Goal: Find specific page/section: Find specific page/section

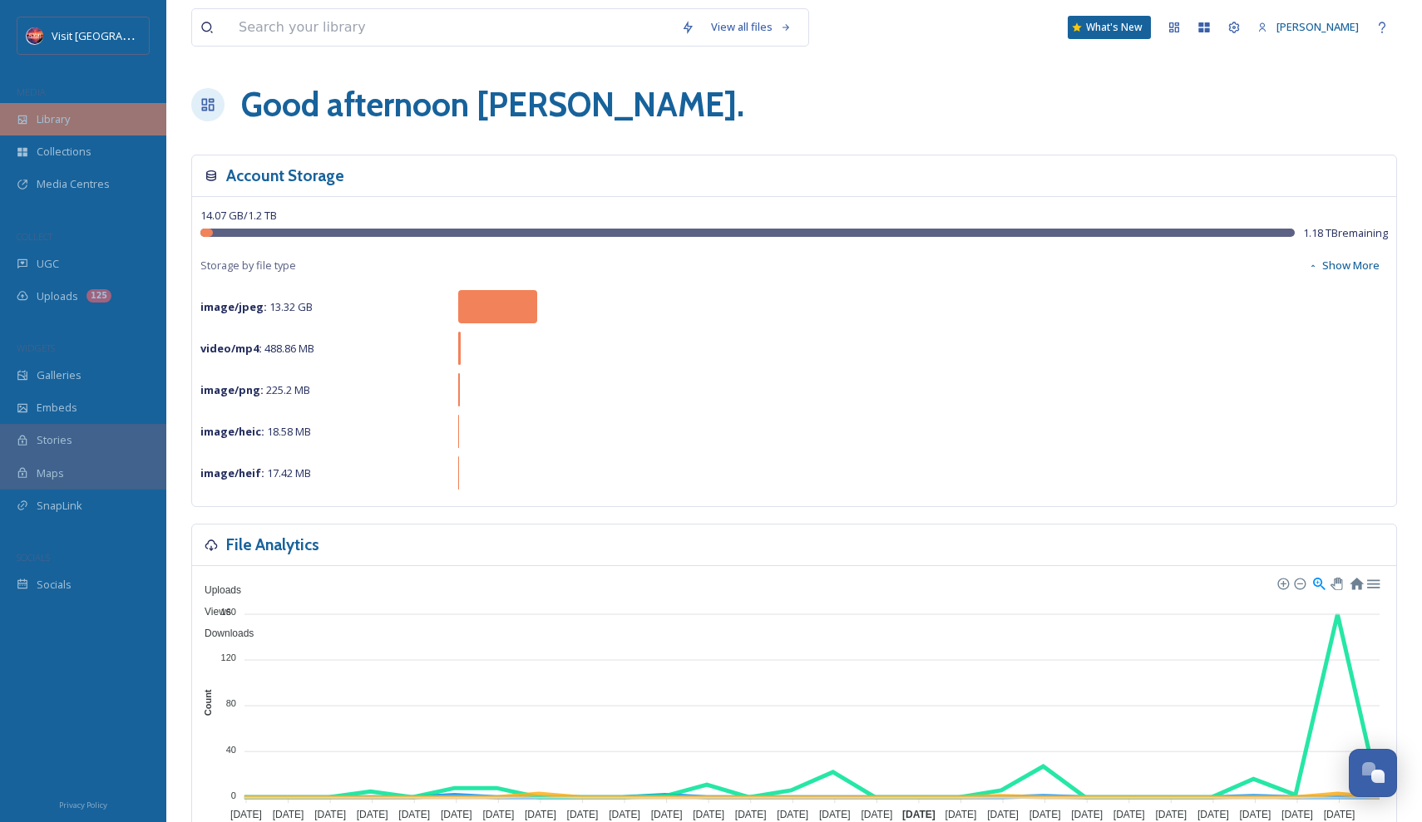
click at [28, 121] on div "Library" at bounding box center [83, 119] width 166 height 32
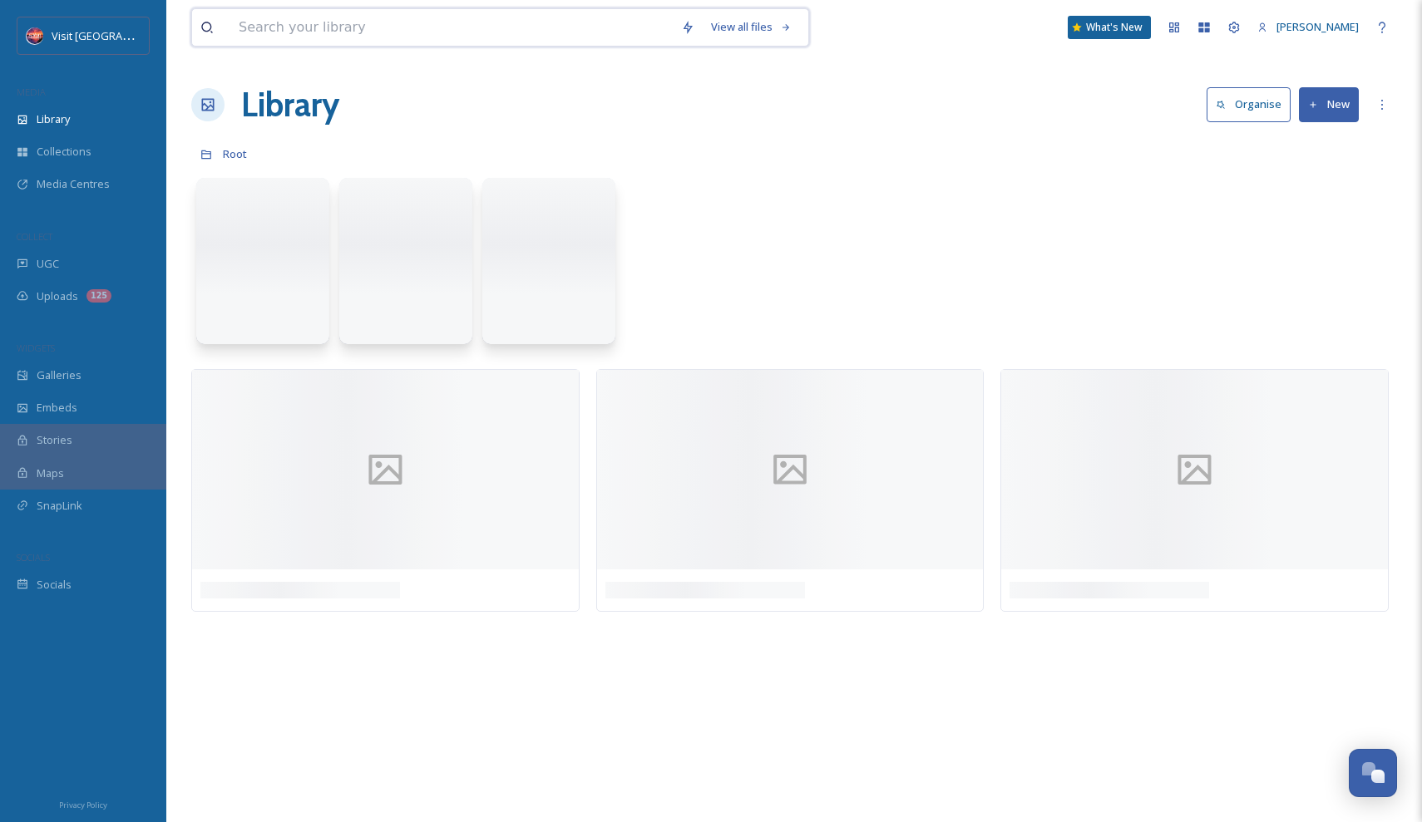
click at [331, 19] on input at bounding box center [451, 27] width 442 height 37
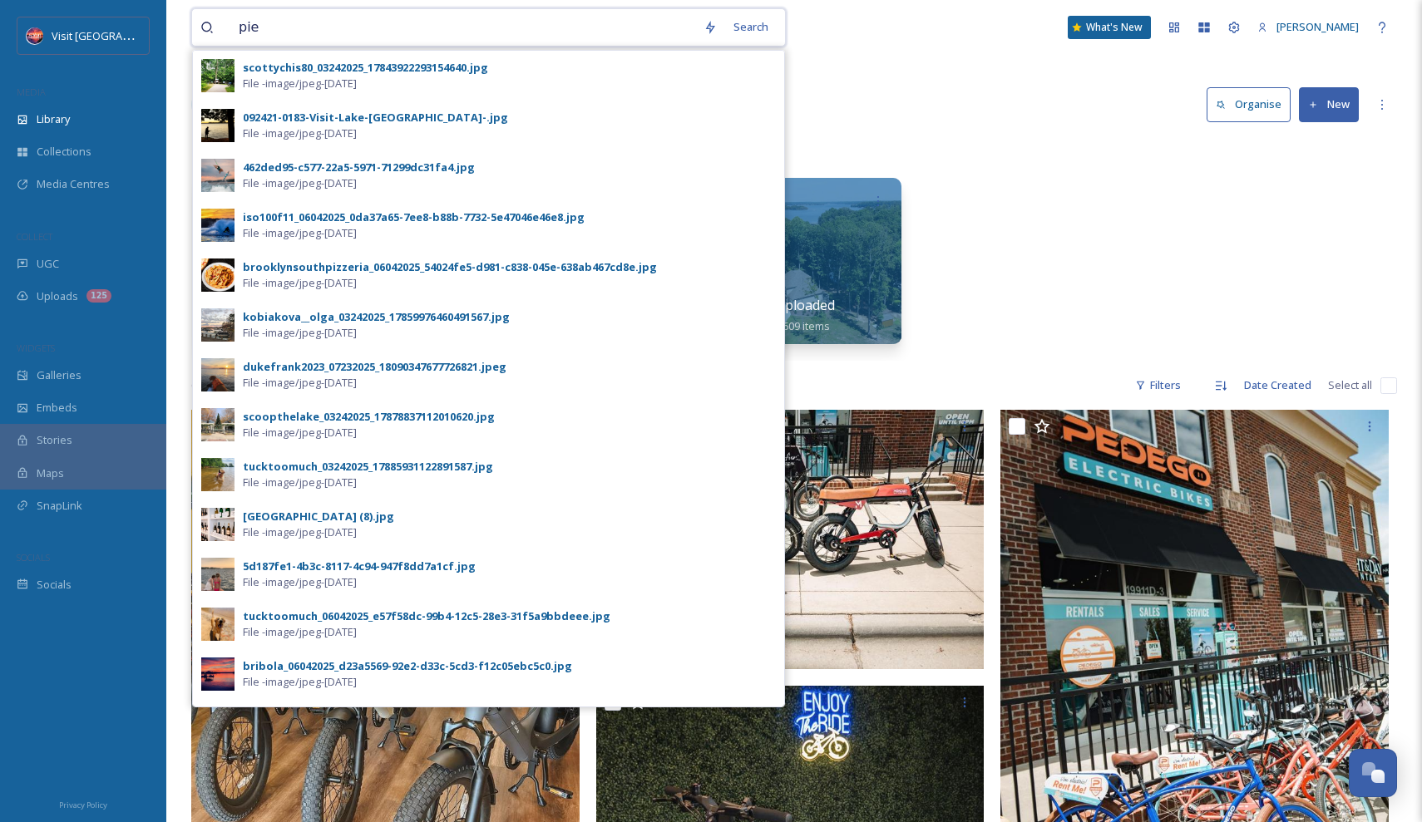
type input "pier"
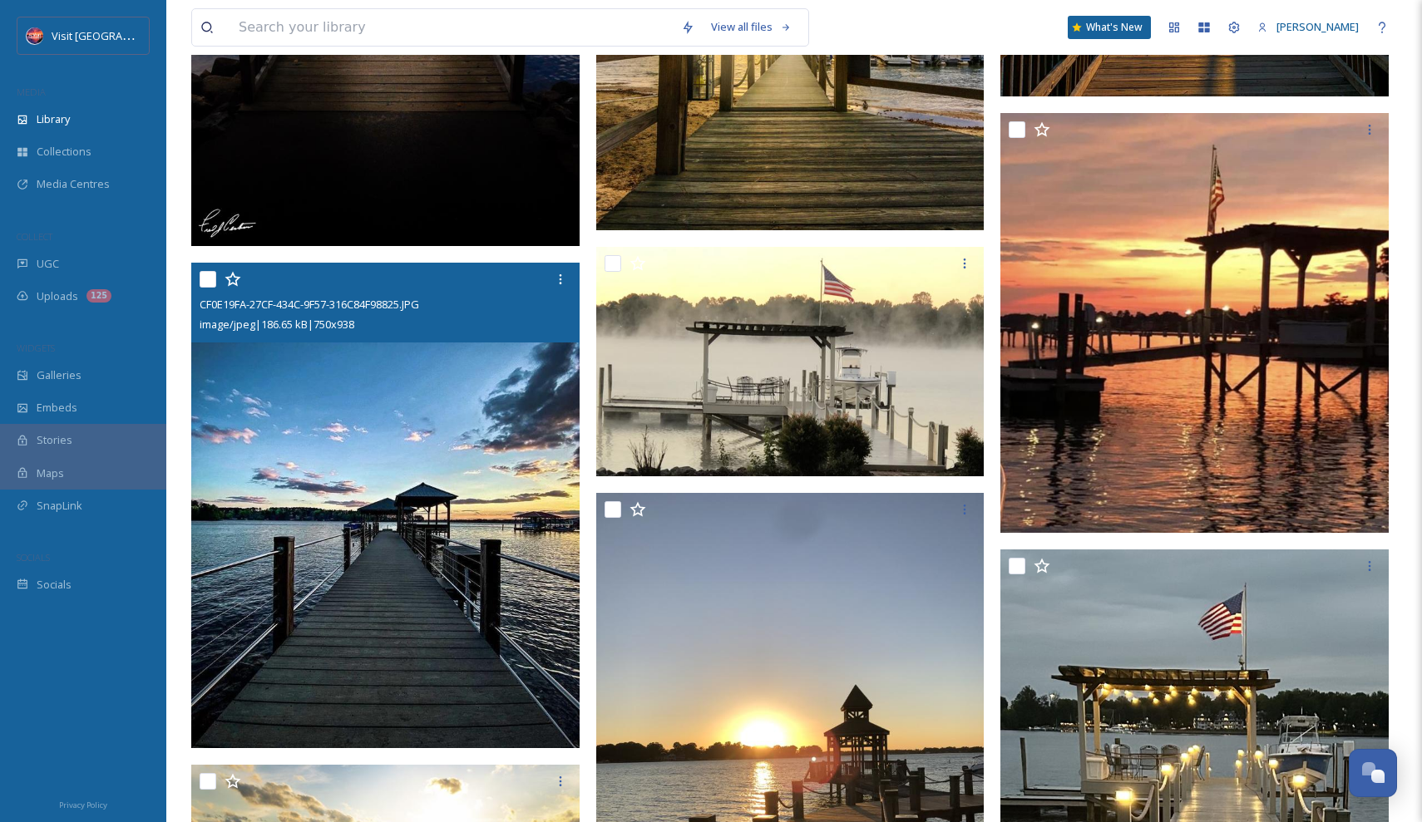
scroll to position [1783, 0]
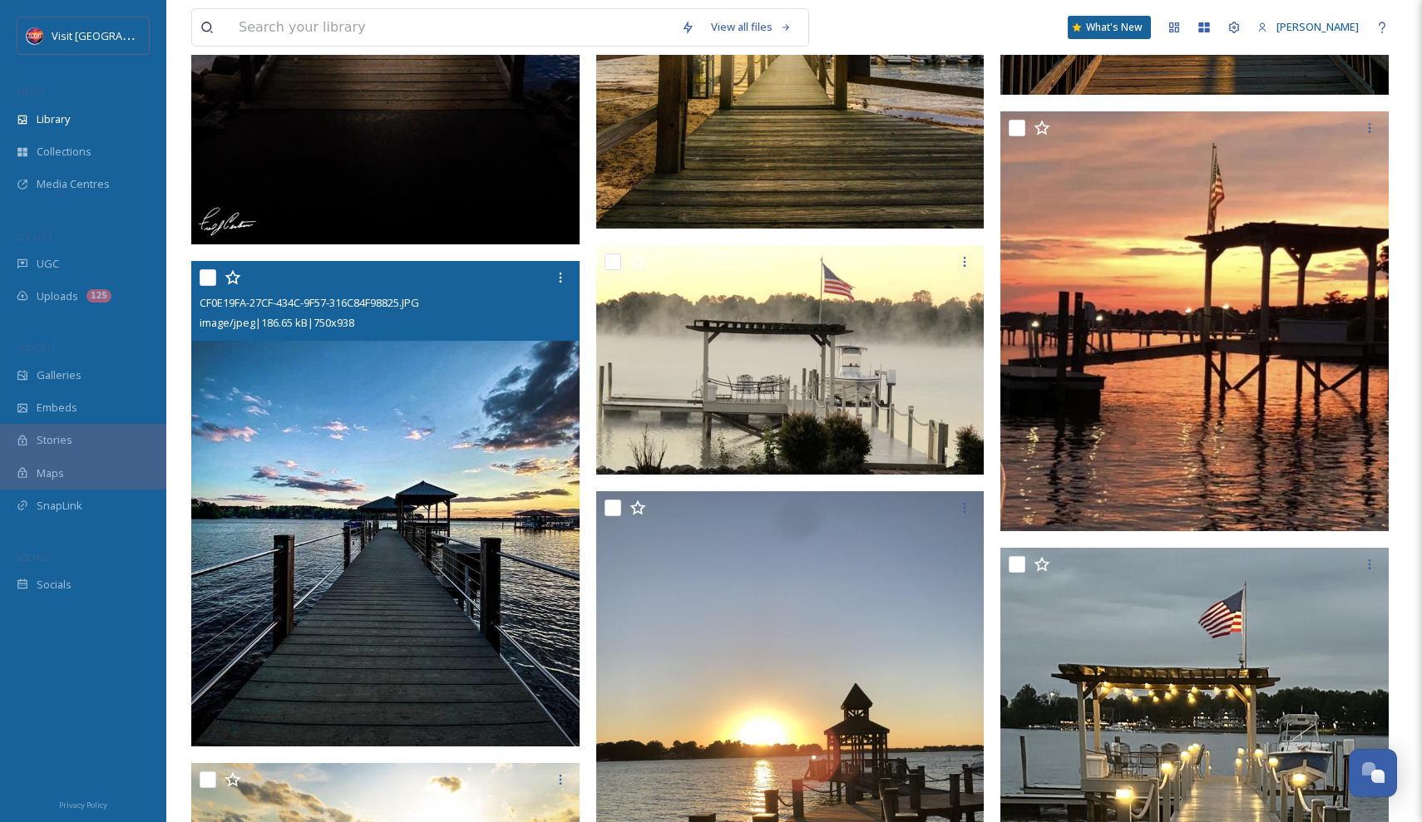
click at [427, 584] on img at bounding box center [385, 504] width 388 height 486
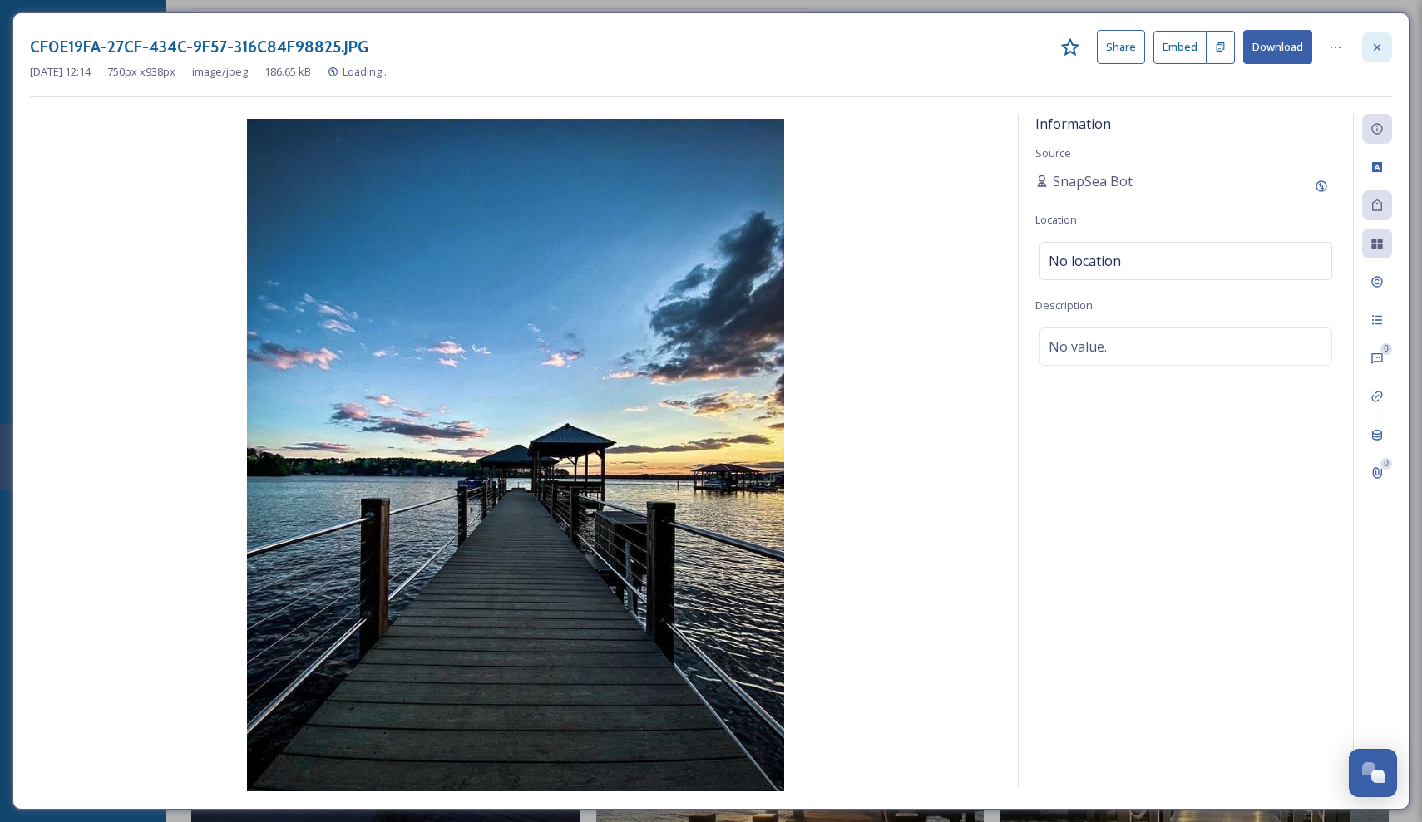
click at [1375, 43] on icon at bounding box center [1376, 47] width 13 height 13
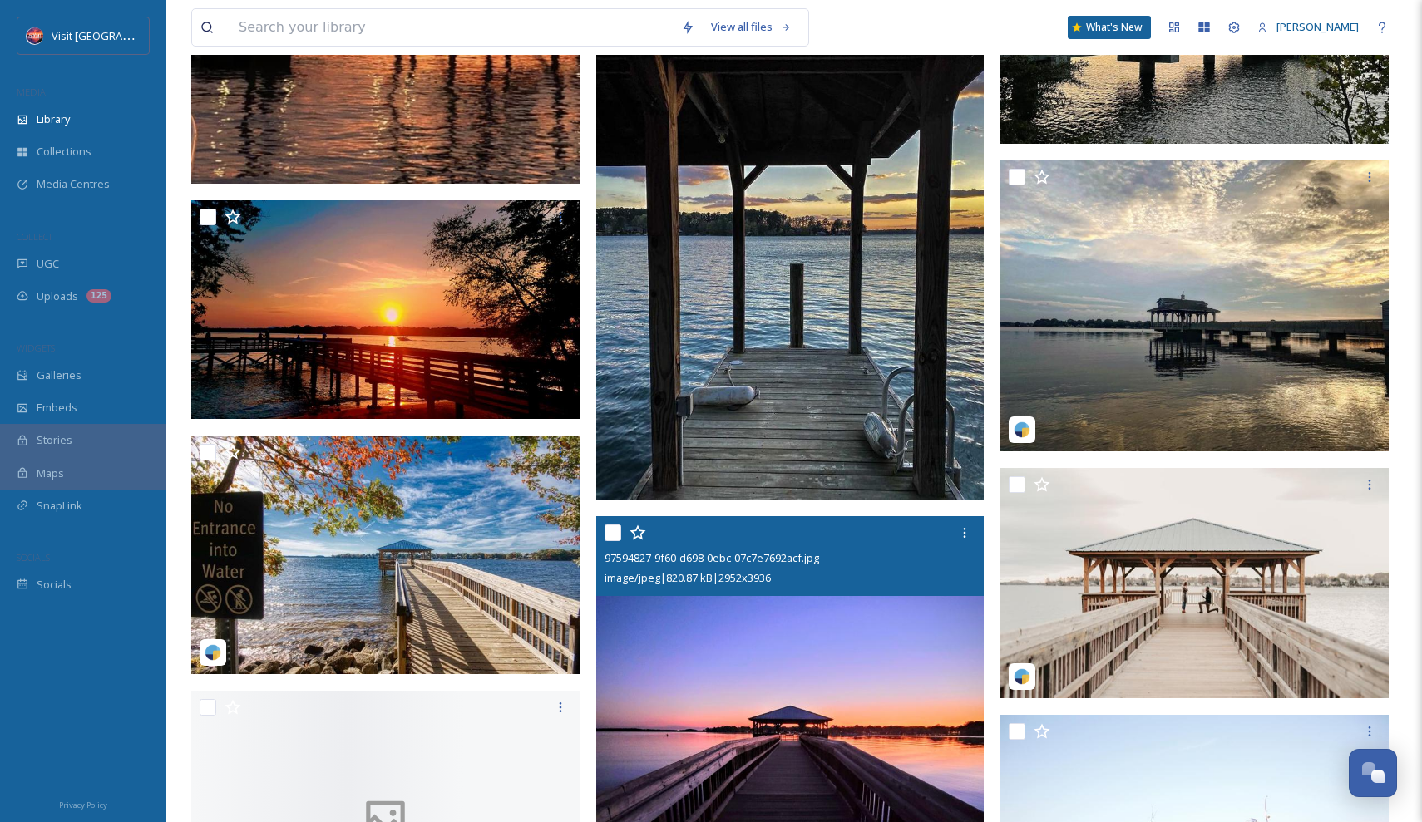
scroll to position [3619, 0]
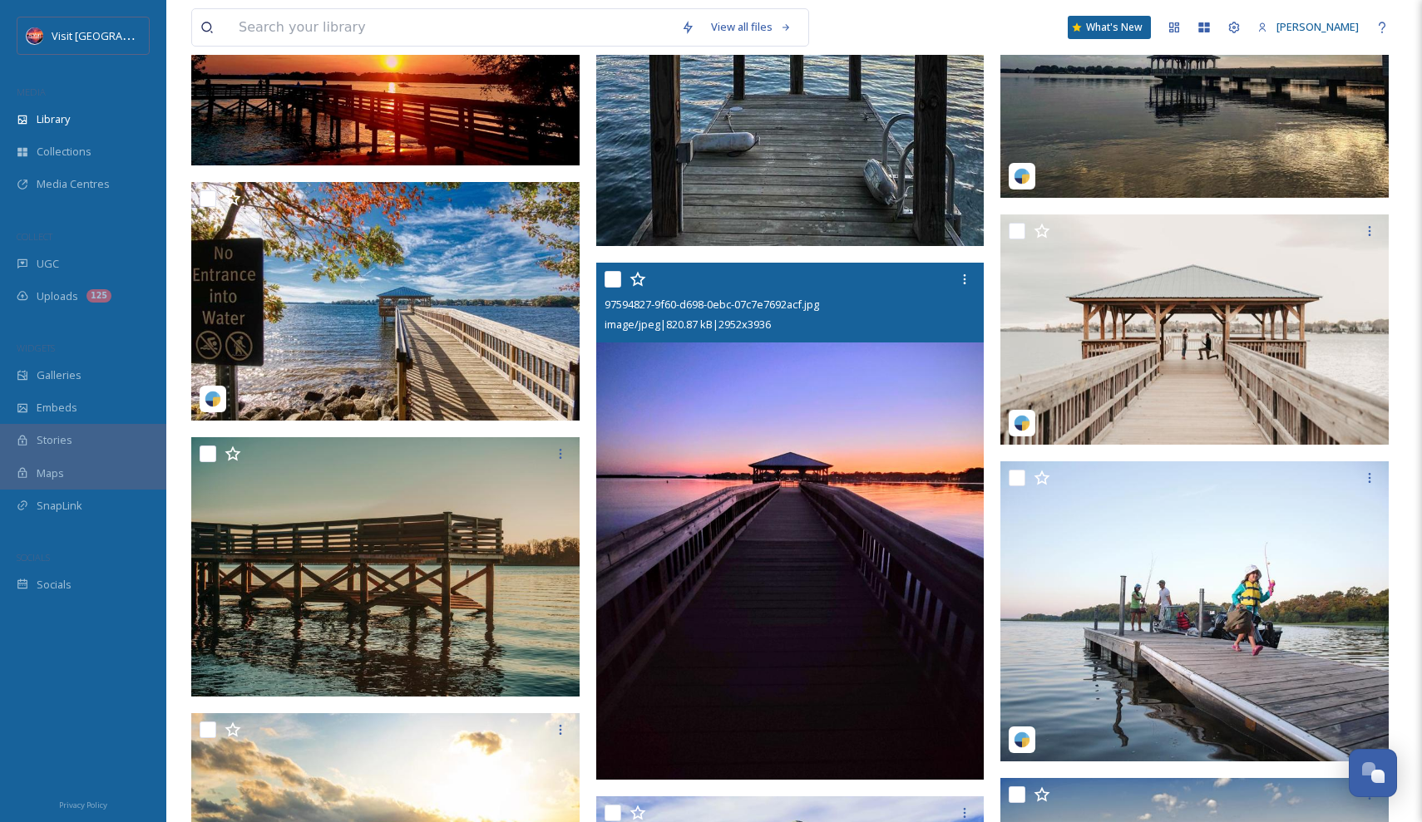
click at [848, 550] on img at bounding box center [790, 521] width 388 height 517
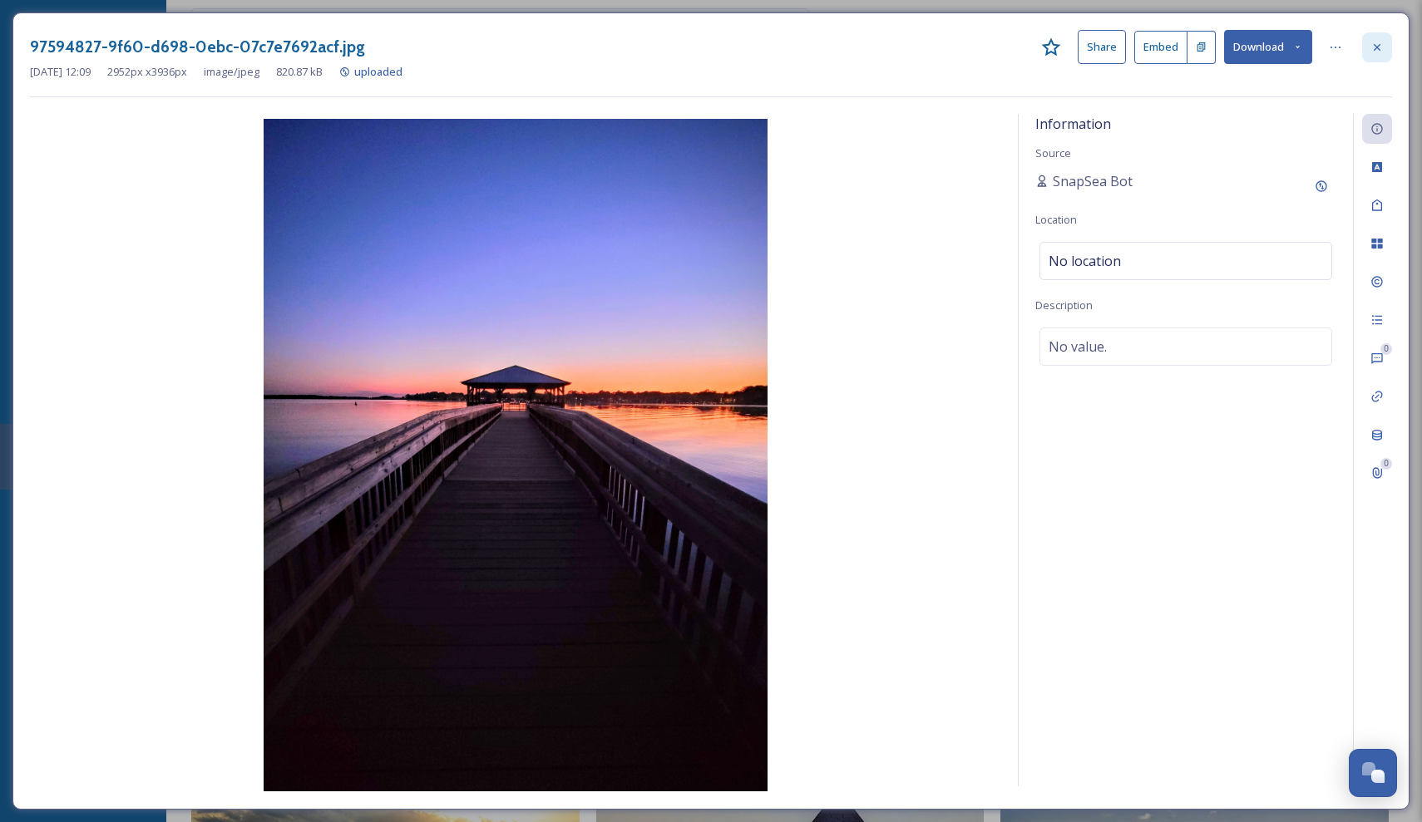
click at [1372, 38] on div at bounding box center [1377, 47] width 30 height 30
